Goal: Task Accomplishment & Management: Use online tool/utility

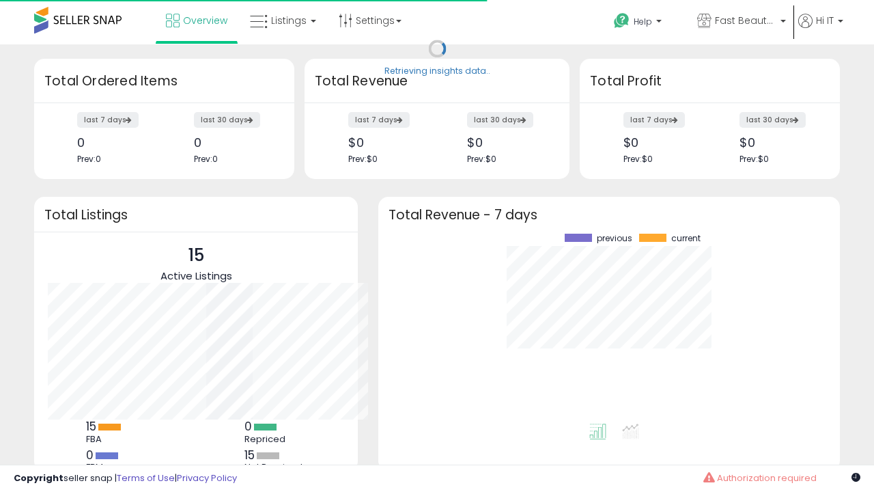
scroll to position [190, 435]
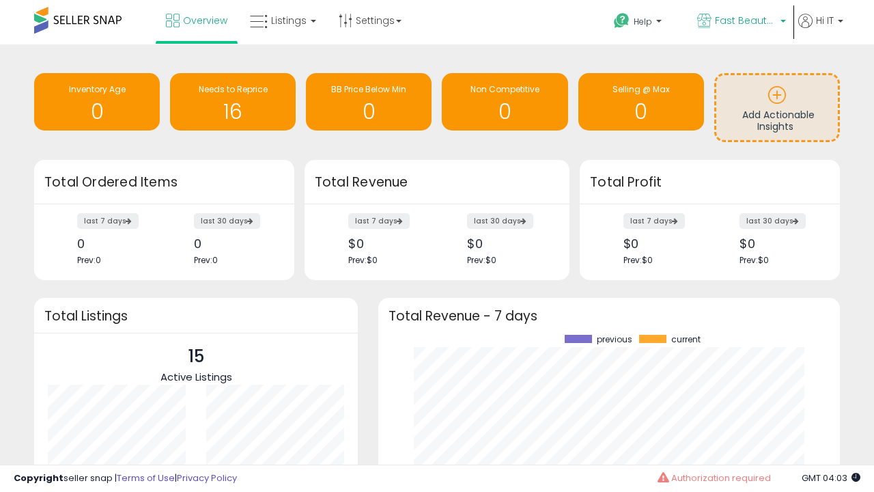
click at [741, 22] on span "Fast Beauty ([GEOGRAPHIC_DATA])" at bounding box center [745, 21] width 61 height 14
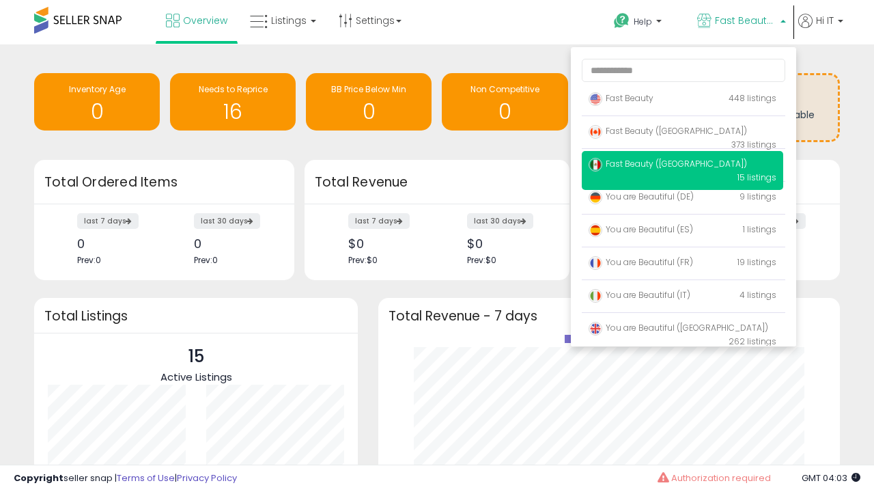
click at [683, 133] on span "Fast Beauty ([GEOGRAPHIC_DATA])" at bounding box center [668, 131] width 158 height 12
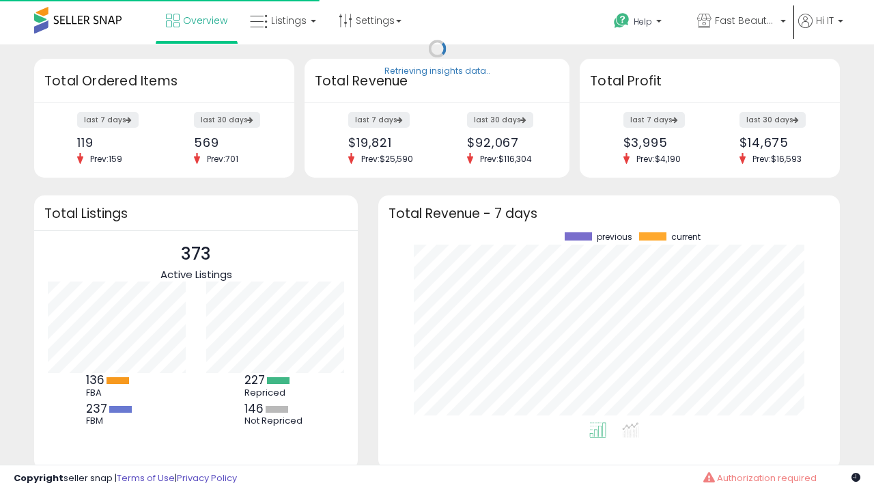
scroll to position [190, 435]
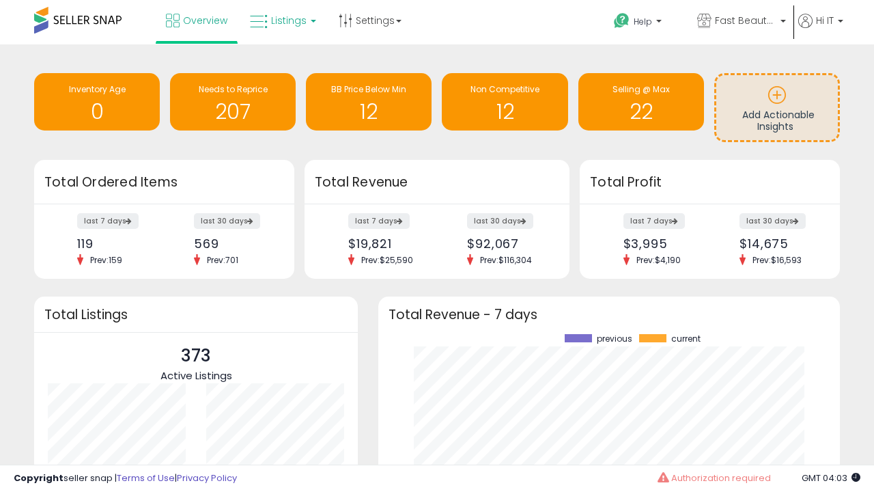
click at [281, 20] on span "Listings" at bounding box center [289, 21] width 36 height 14
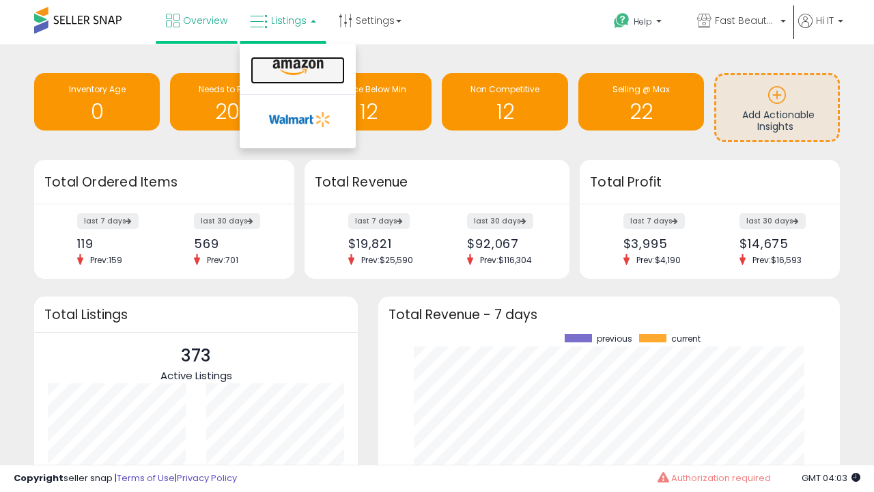
click at [297, 68] on icon at bounding box center [297, 68] width 59 height 18
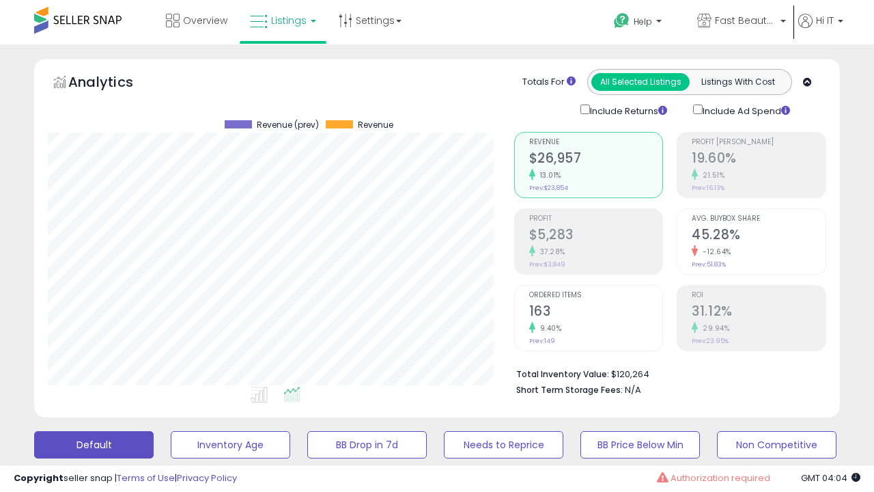
scroll to position [372, 0]
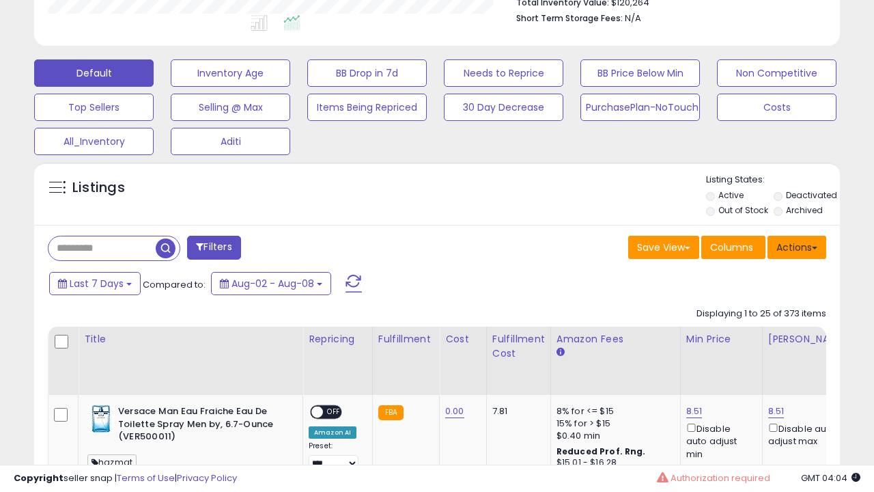
click at [797, 246] on button "Actions" at bounding box center [797, 247] width 59 height 23
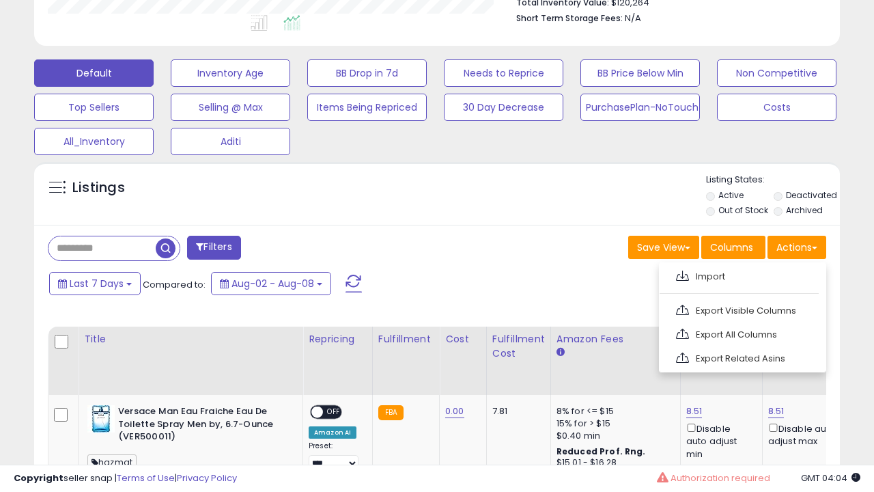
click at [683, 274] on span at bounding box center [682, 276] width 13 height 10
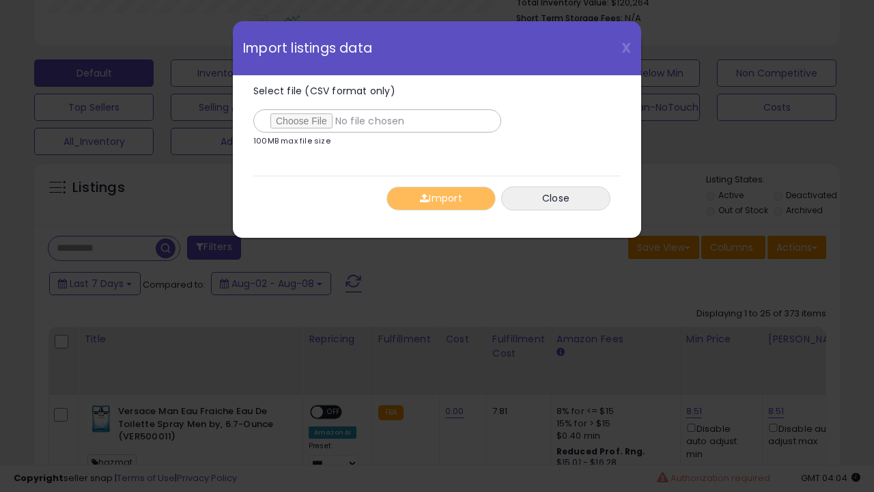
type input "**********"
click at [441, 198] on button "Import" at bounding box center [441, 199] width 109 height 24
